Goal: Information Seeking & Learning: Check status

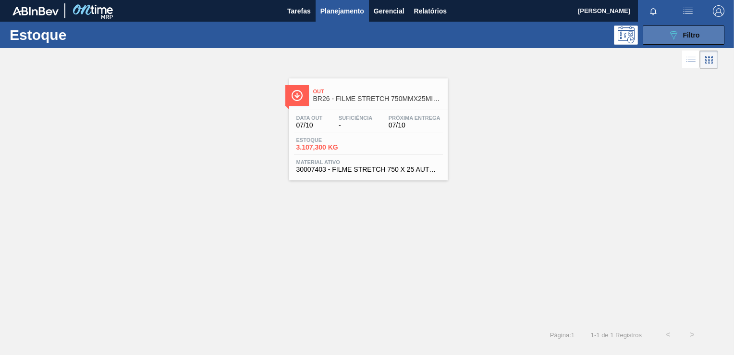
click at [675, 41] on button "089F7B8B-B2A5-4AFE-B5C0-19BA573D28AC Filtro" at bounding box center [684, 34] width 82 height 19
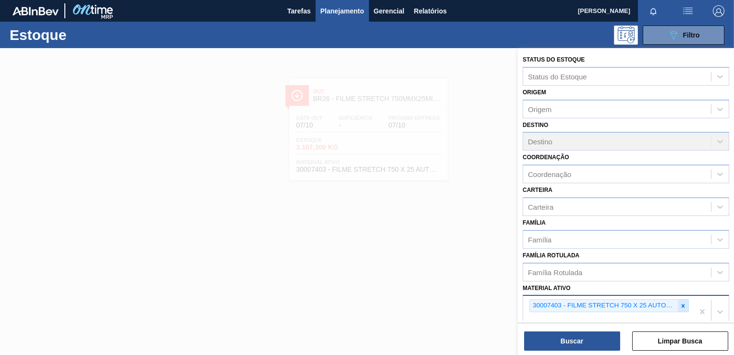
click at [680, 302] on icon at bounding box center [683, 305] width 7 height 7
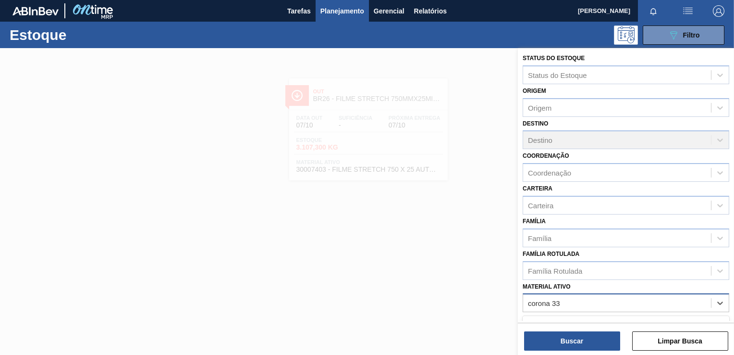
type ativo "corona 330"
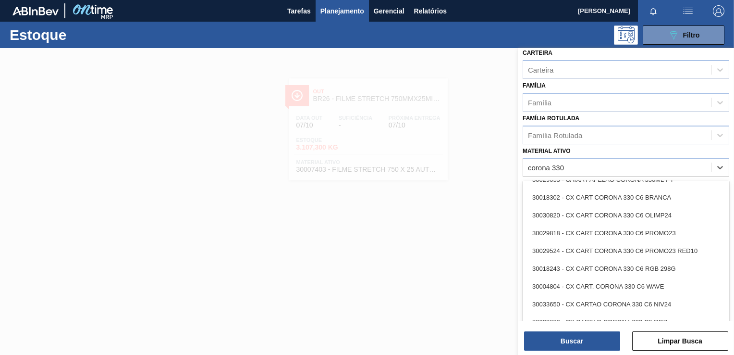
scroll to position [88, 0]
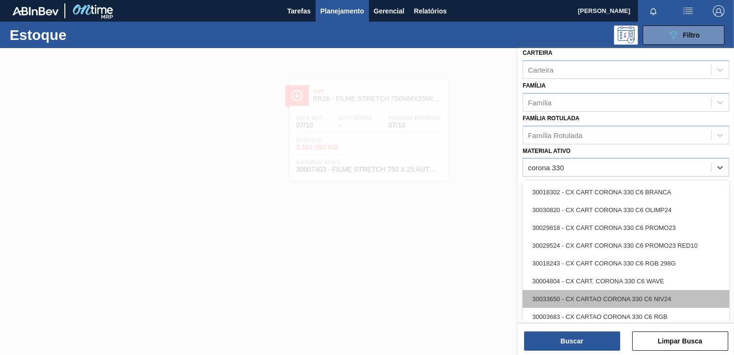
click at [633, 304] on div "30033650 - CX CARTAO CORONA 330 C6 NIV24" at bounding box center [626, 299] width 207 height 18
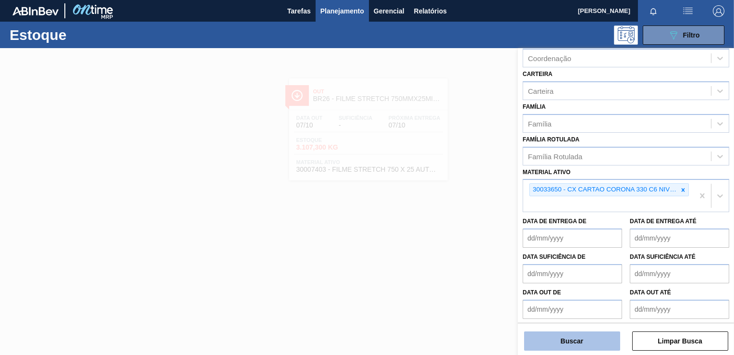
click at [595, 337] on button "Buscar" at bounding box center [572, 340] width 96 height 19
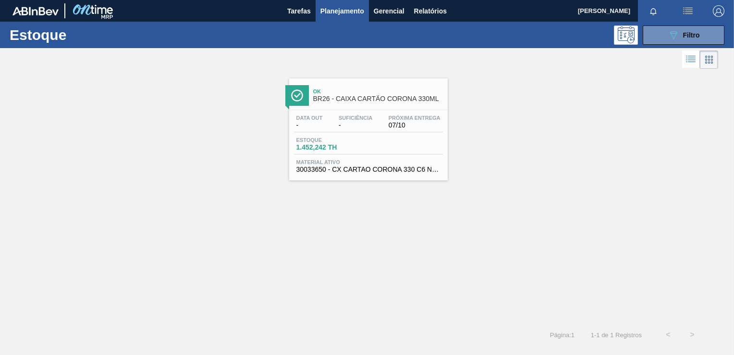
click at [387, 135] on div "Data out - Suficiência - Próxima Entrega 07/10 Estoque 1.452,242 TH Material at…" at bounding box center [368, 142] width 159 height 65
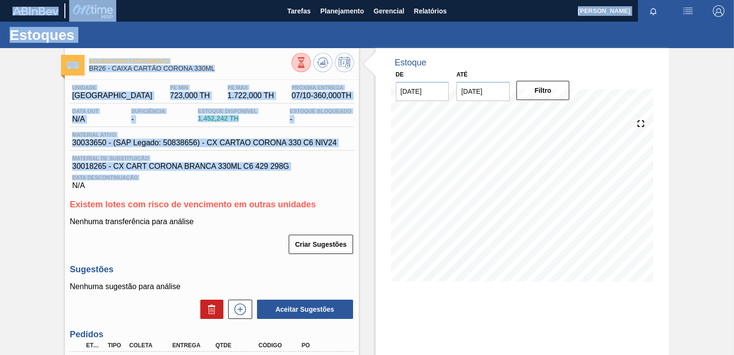
click at [0, 0] on html "Tarefas Planejamento Gerencial Relatórios [PERSON_NAME] todas como lido Estoque…" at bounding box center [367, 0] width 734 height 0
click at [204, 175] on span "Data Descontinuação" at bounding box center [211, 177] width 279 height 6
